Goal: Communication & Community: Answer question/provide support

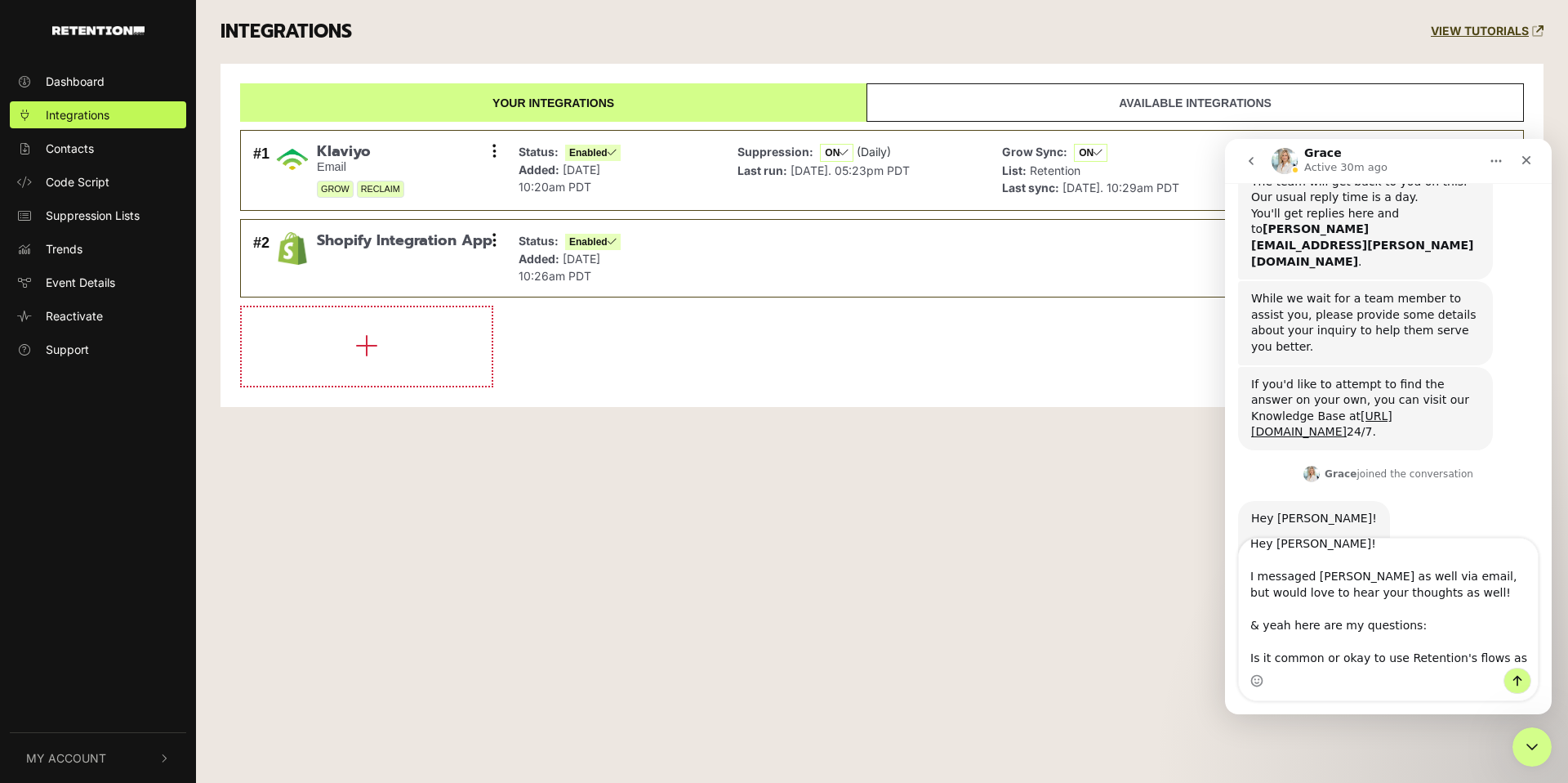
scroll to position [26, 0]
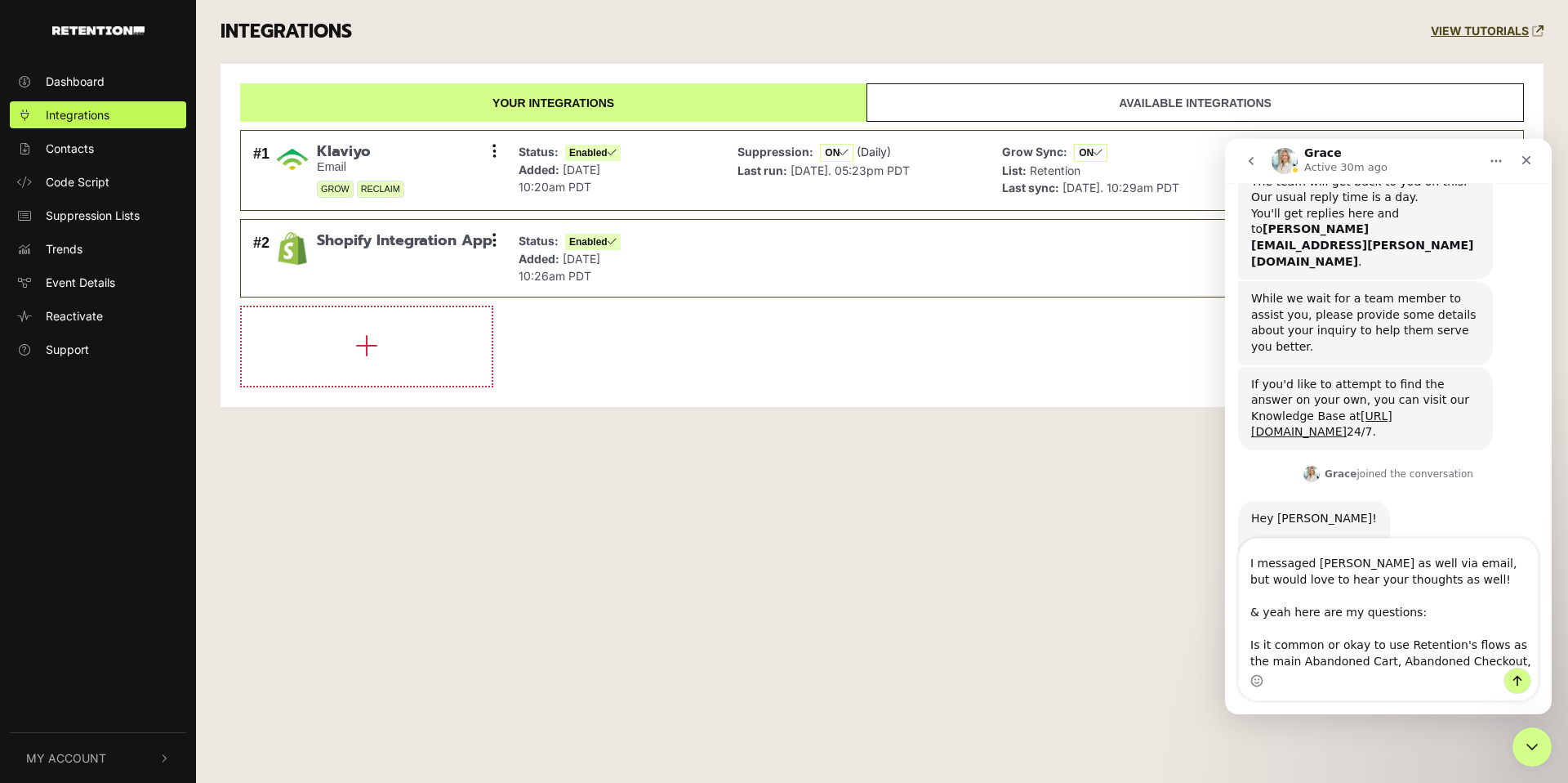
drag, startPoint x: 1414, startPoint y: 613, endPoint x: 1264, endPoint y: 616, distance: 150.0
click at [1264, 616] on textarea "Hey [PERSON_NAME]! I messaged [PERSON_NAME] as well via email, but would love t…" at bounding box center [1389, 603] width 299 height 129
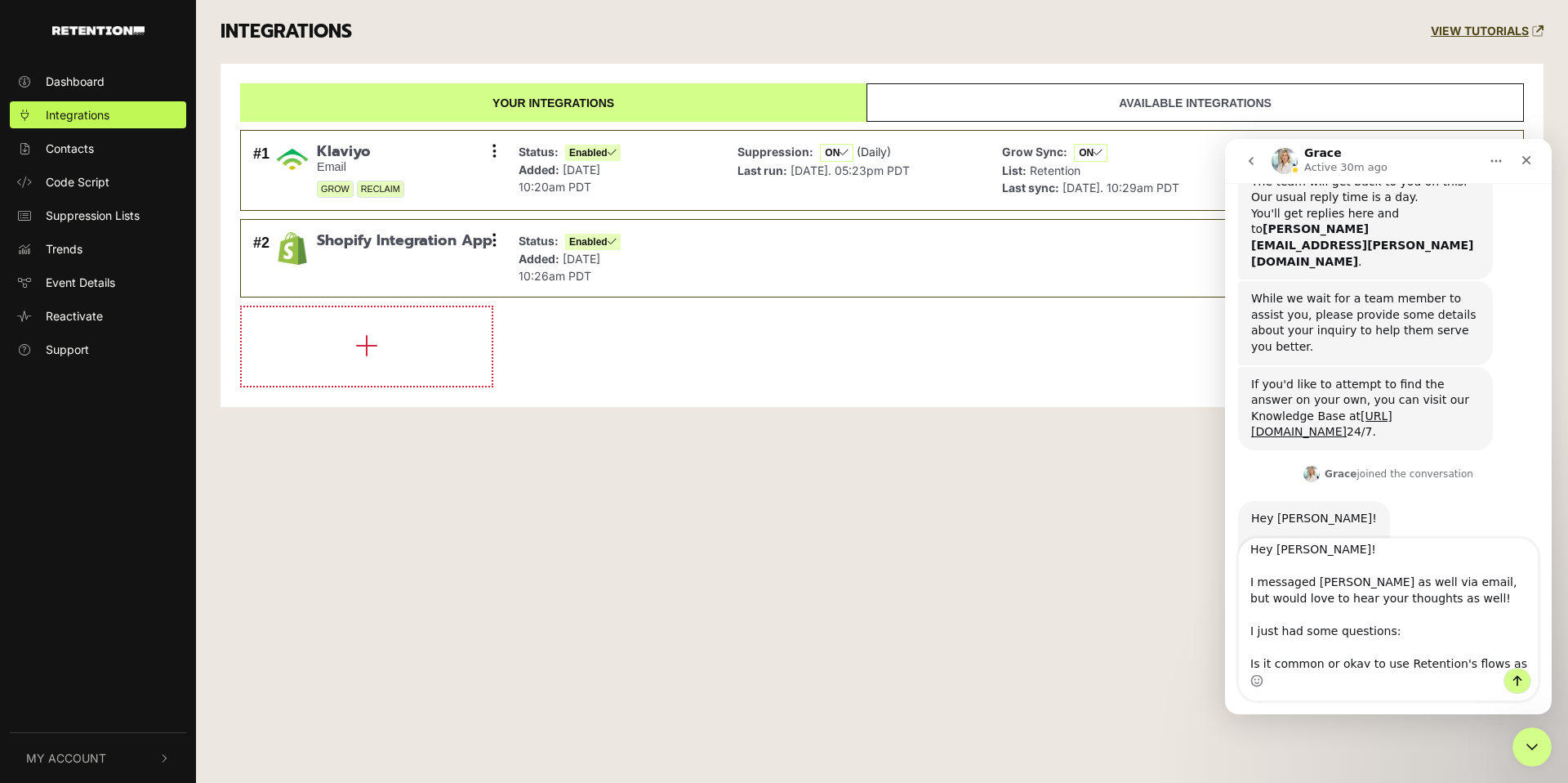
scroll to position [0, 0]
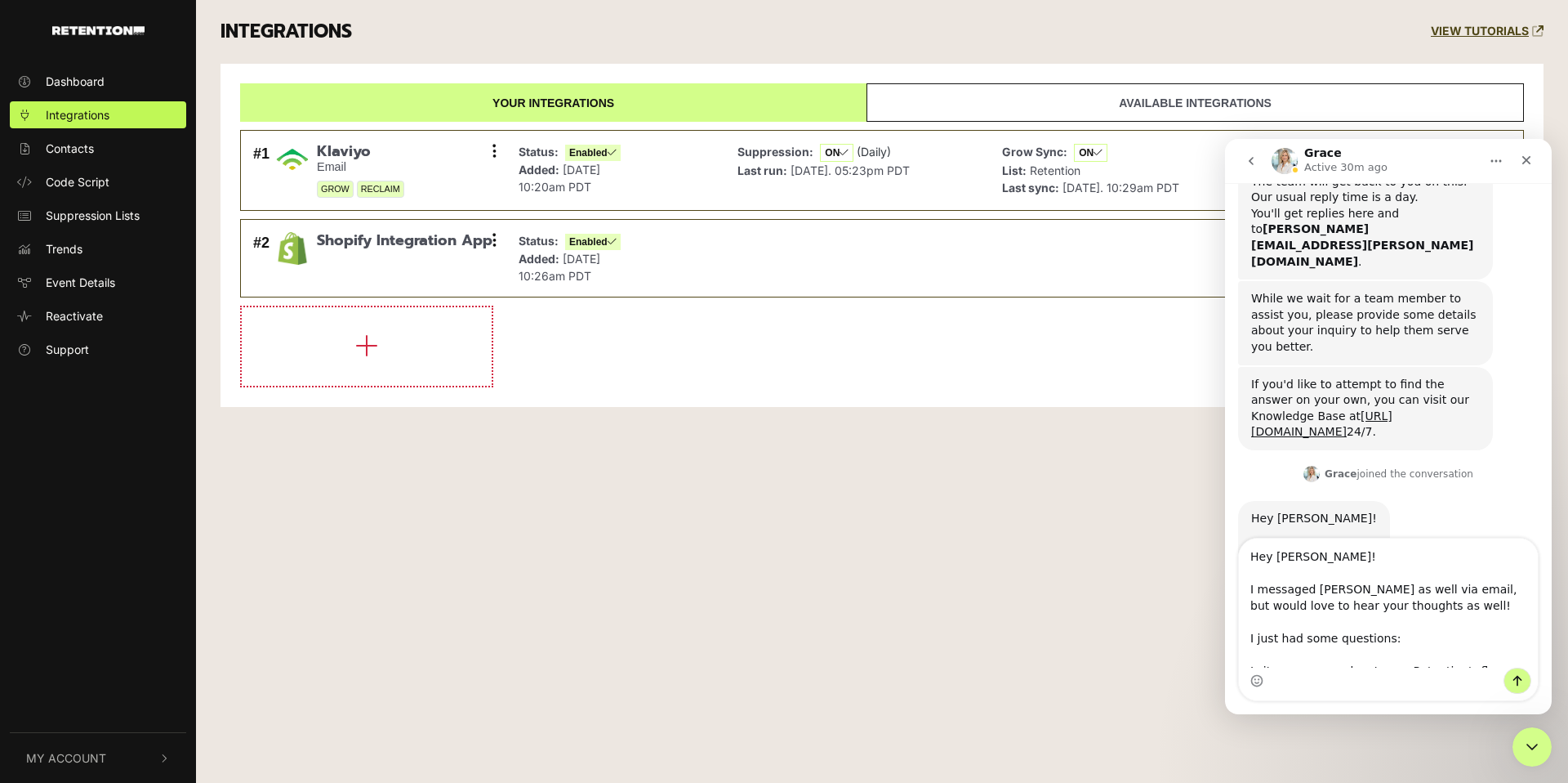
click at [1428, 607] on textarea "Hey [PERSON_NAME]! I messaged [PERSON_NAME] as well via email, but would love t…" at bounding box center [1389, 603] width 299 height 129
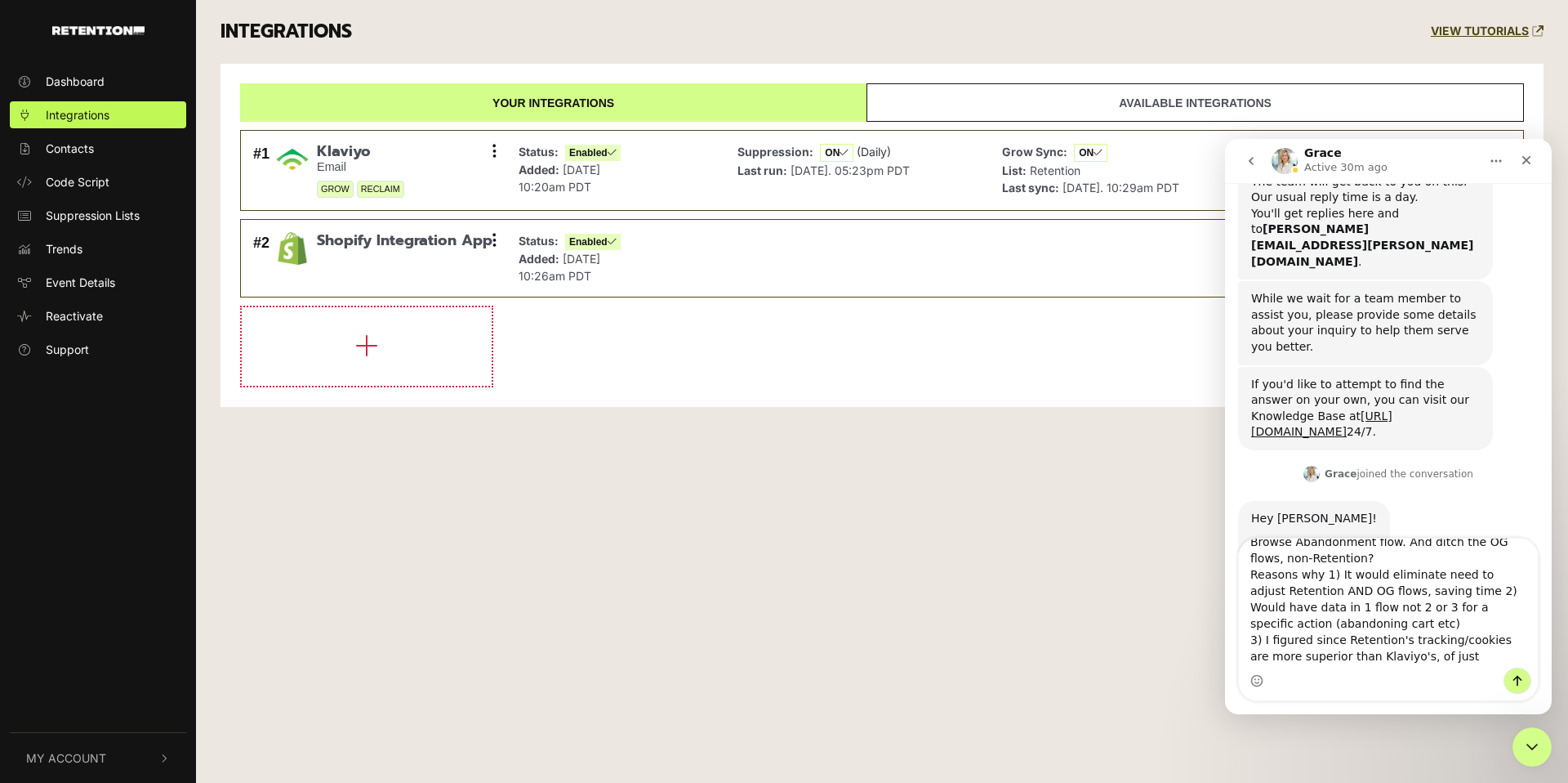
scroll to position [185, 0]
type textarea "Hey [PERSON_NAME]! I messaged [PERSON_NAME] as well via email, but would love t…"
click at [1423, 662] on textarea "Hey [PERSON_NAME]! I messaged [PERSON_NAME] as well via email, but would love t…" at bounding box center [1389, 603] width 299 height 129
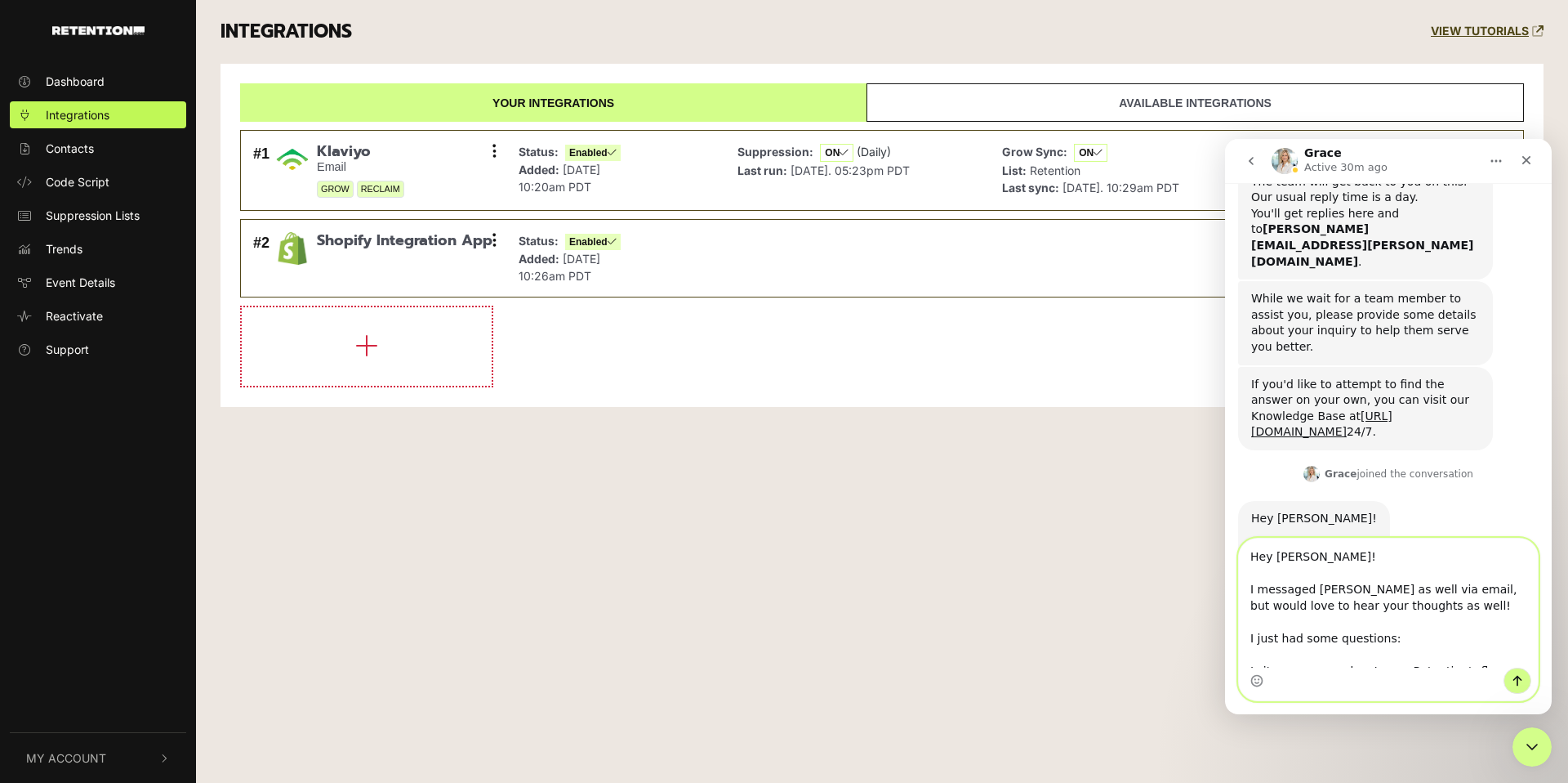
click at [1445, 607] on textarea "Hey [PERSON_NAME]! I messaged [PERSON_NAME] as well via email, but would love t…" at bounding box center [1389, 603] width 299 height 129
click at [1431, 592] on textarea "Hey [PERSON_NAME]! I messaged [PERSON_NAME] as well via email, but would love t…" at bounding box center [1389, 603] width 299 height 129
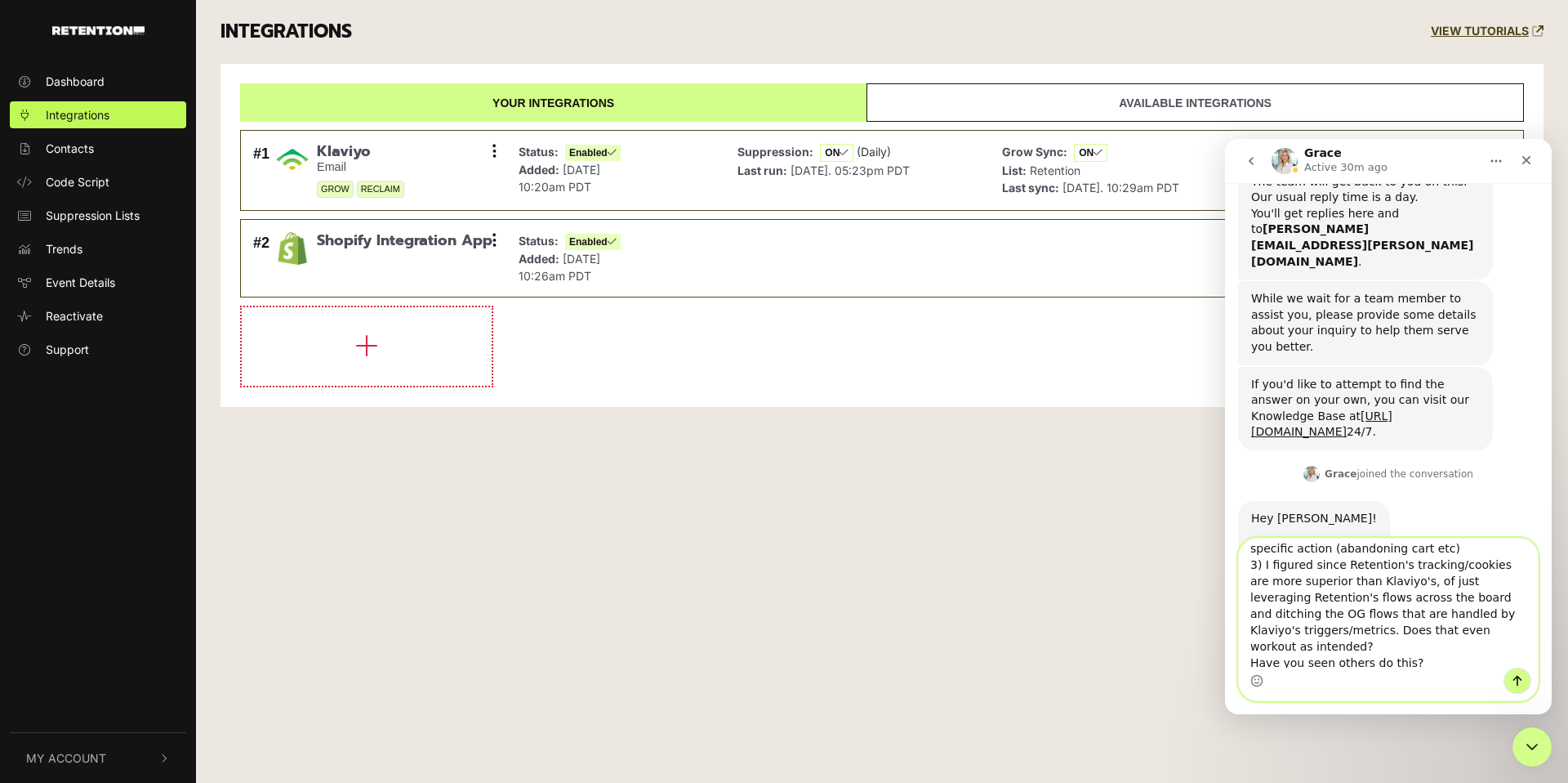
scroll to position [241, 0]
click at [1406, 669] on div "Intercom messenger" at bounding box center [1389, 681] width 299 height 26
click at [1419, 662] on textarea "Hey [PERSON_NAME]! I messaged [PERSON_NAME] as well via email, but would love t…" at bounding box center [1389, 603] width 299 height 129
click at [1517, 680] on icon "Send a message…" at bounding box center [1518, 681] width 9 height 10
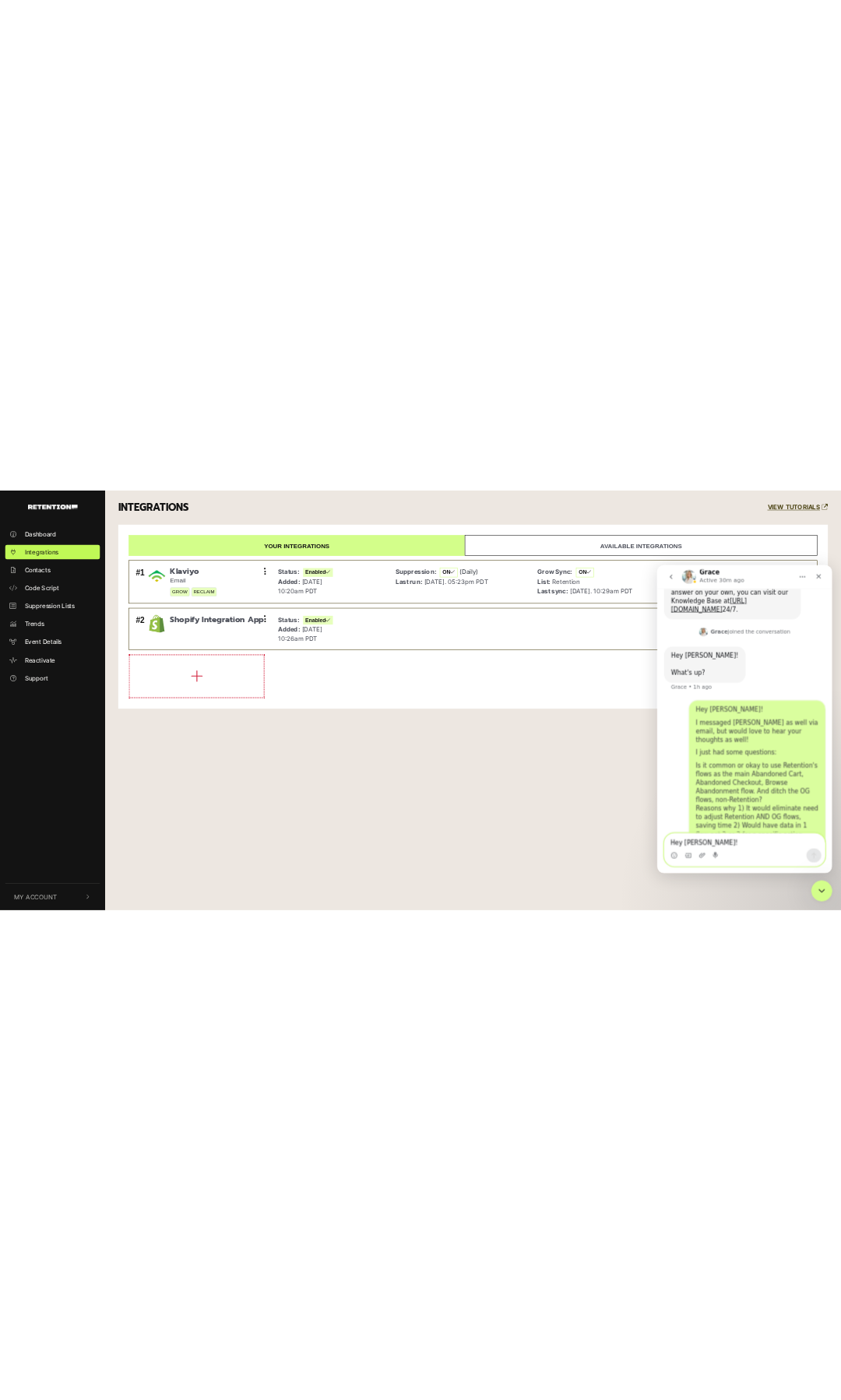
scroll to position [881, 0]
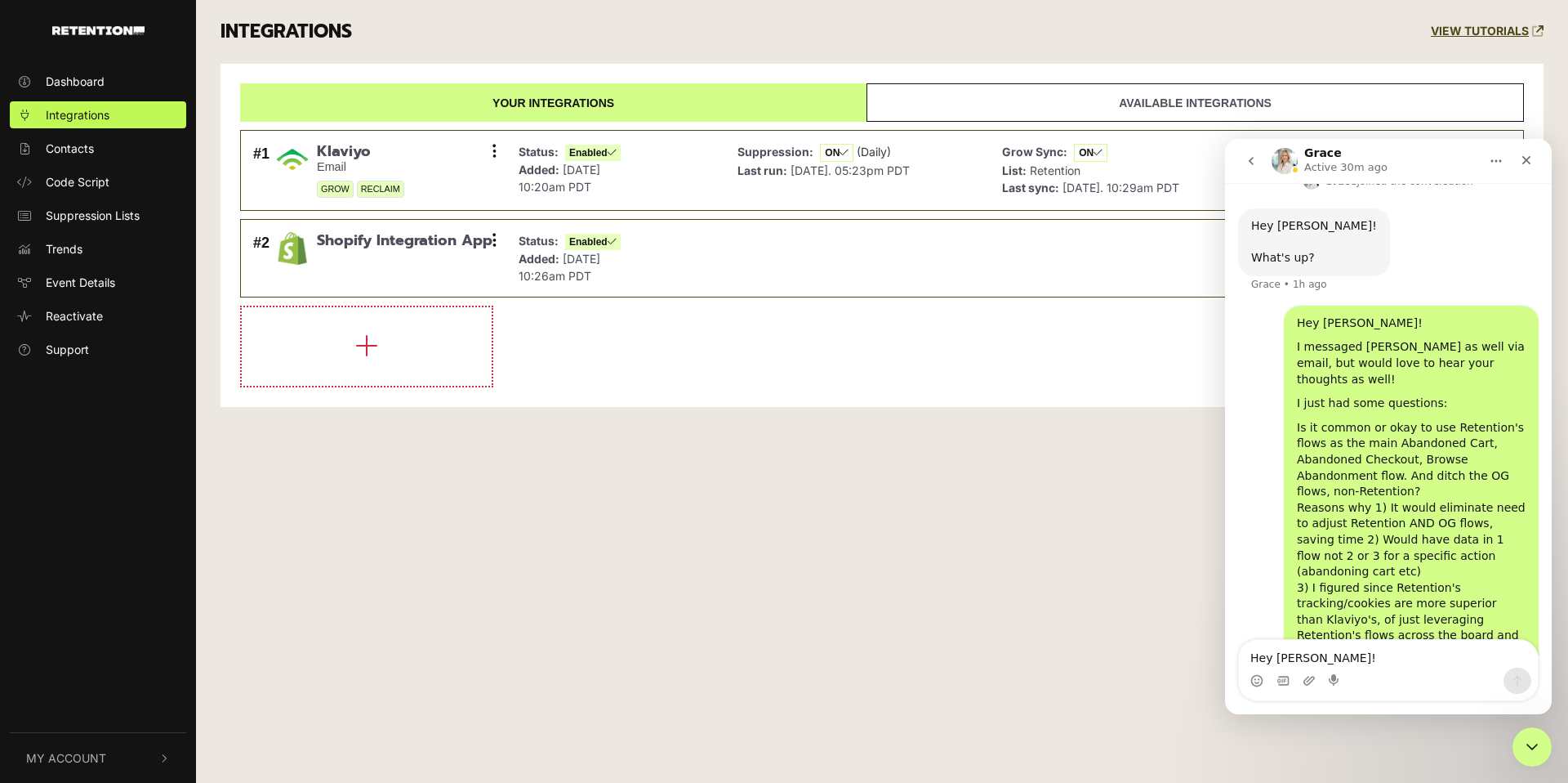
drag, startPoint x: 603, startPoint y: 424, endPoint x: 1096, endPoint y: 78, distance: 602.3
click at [603, 424] on div "INTEGRATIONS VIEW TUTORIALS Your integrations Available integrations #1 [GEOGRA…" at bounding box center [882, 215] width 1372 height 431
click at [838, 486] on div "Dashboard Integrations Contacts Code Script Suppression Lists Trends Event Deta…" at bounding box center [784, 391] width 1568 height 783
click at [1327, 339] on div "I messaged [PERSON_NAME] as well via email, but would love to hear your thought…" at bounding box center [1411, 363] width 228 height 48
